Goal: Navigation & Orientation: Find specific page/section

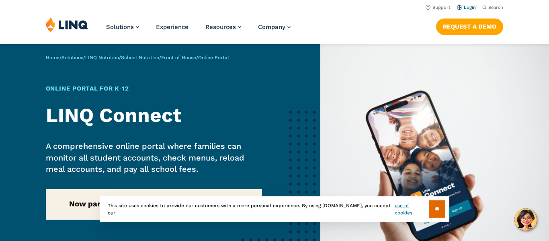
click at [472, 7] on link "Login" at bounding box center [466, 7] width 19 height 5
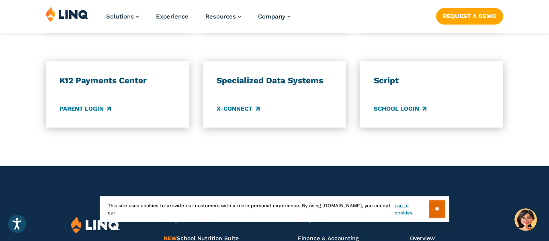
scroll to position [737, 0]
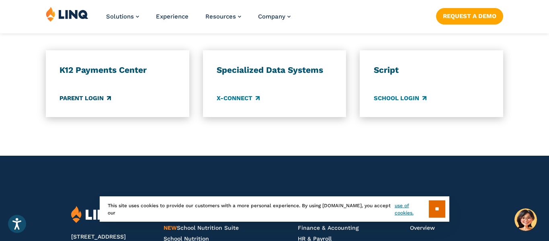
click at [69, 101] on link "Parent Login" at bounding box center [85, 98] width 51 height 9
